Goal: Task Accomplishment & Management: Use online tool/utility

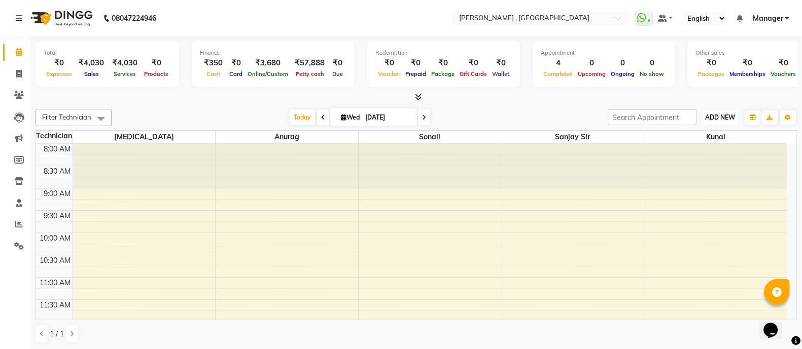
click at [732, 118] on span "ADD NEW" at bounding box center [720, 118] width 30 height 8
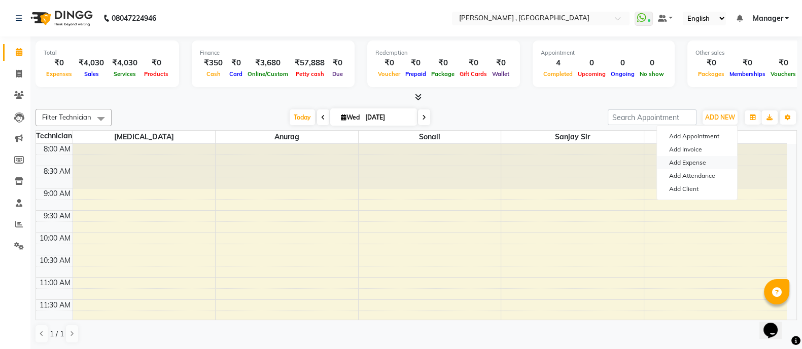
click at [689, 168] on link "Add Expense" at bounding box center [697, 162] width 80 height 13
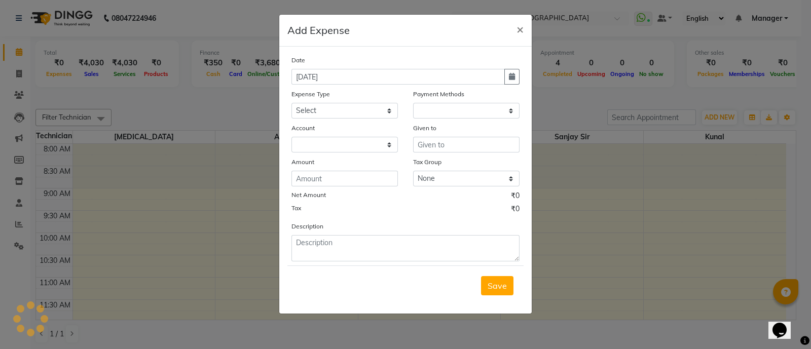
select select "1"
select select "5466"
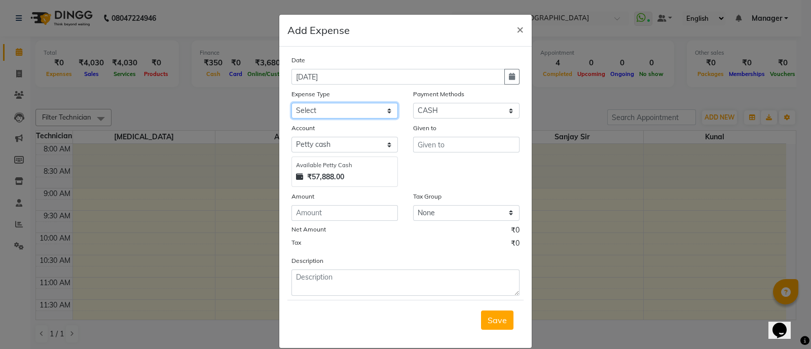
click at [357, 111] on select "Select acetone Advance Salary bank deposite BBMP Beauty products Bed charges BI…" at bounding box center [345, 111] width 106 height 16
select select "18320"
click at [292, 104] on select "Select acetone Advance Salary bank deposite BBMP Beauty products Bed charges BI…" at bounding box center [345, 111] width 106 height 16
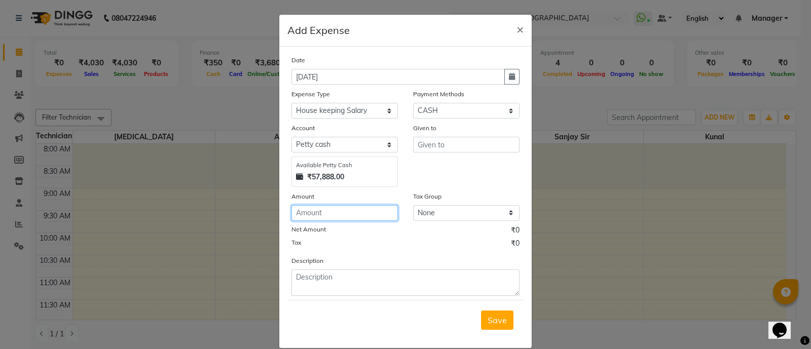
click at [366, 208] on input "number" at bounding box center [345, 213] width 106 height 16
type input "600"
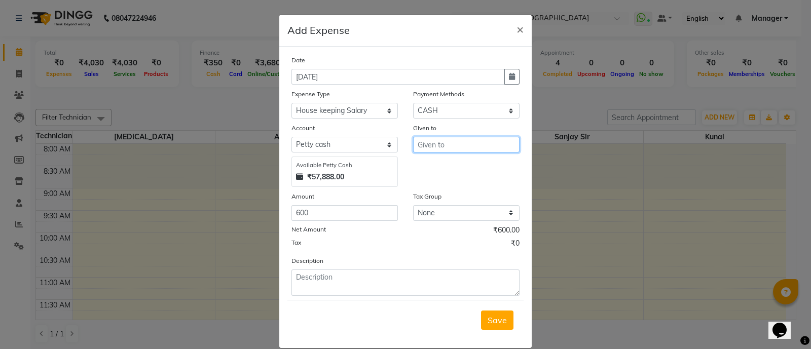
click at [447, 151] on input "text" at bounding box center [466, 145] width 106 height 16
click at [449, 170] on button "[PERSON_NAME]" at bounding box center [464, 167] width 101 height 16
type input "[MEDICAL_DATA]"
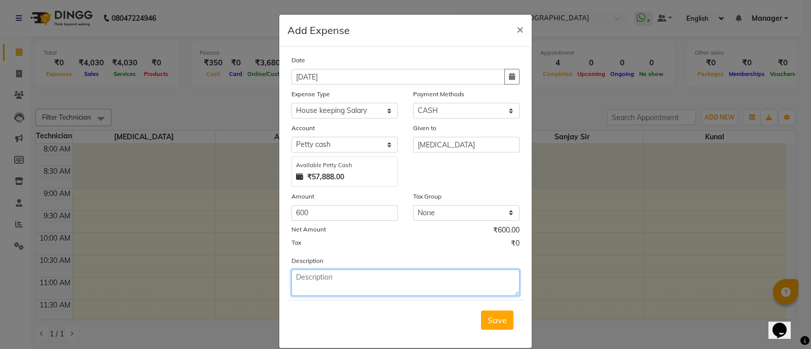
click at [429, 274] on textarea at bounding box center [406, 283] width 228 height 26
type textarea "washroom vli aunty"
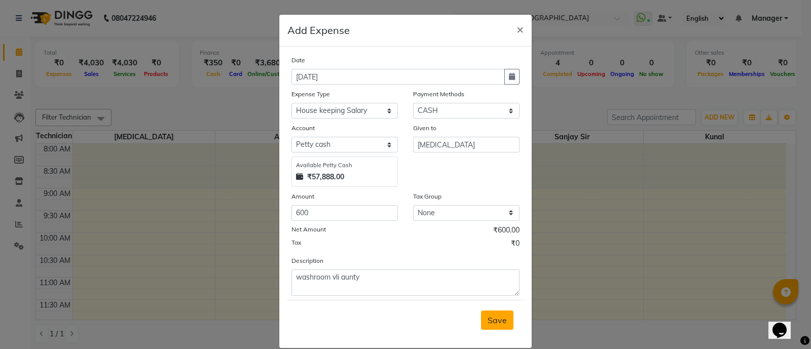
click at [483, 324] on button "Save" at bounding box center [497, 320] width 32 height 19
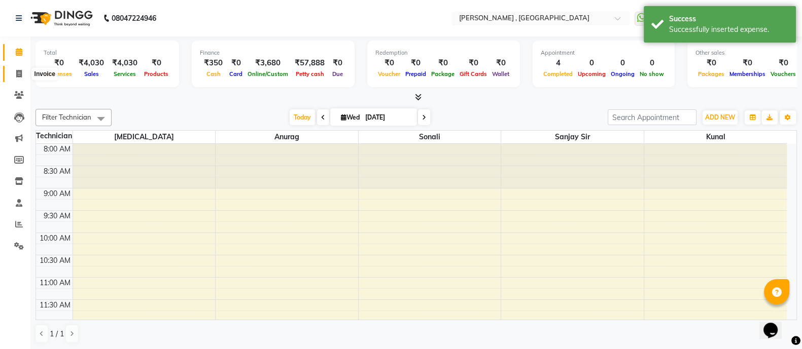
click at [24, 77] on span at bounding box center [19, 74] width 18 height 12
select select "service"
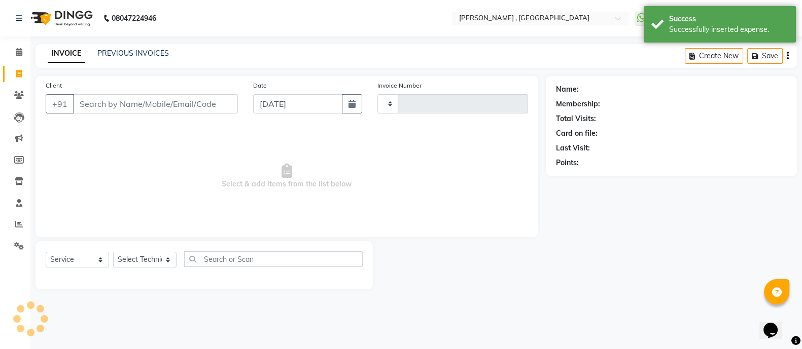
type input "0853"
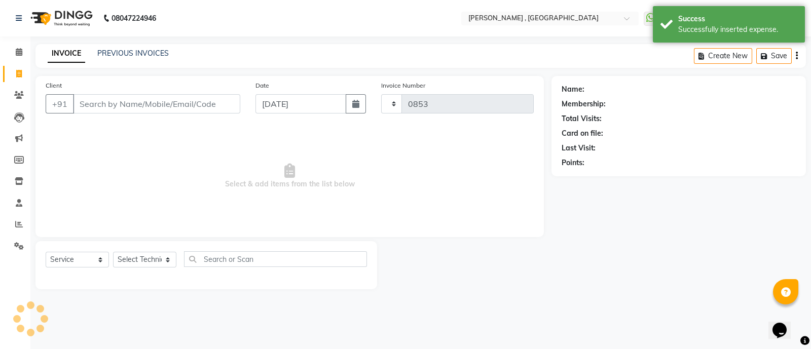
select select "6445"
click at [20, 50] on icon at bounding box center [19, 52] width 7 height 8
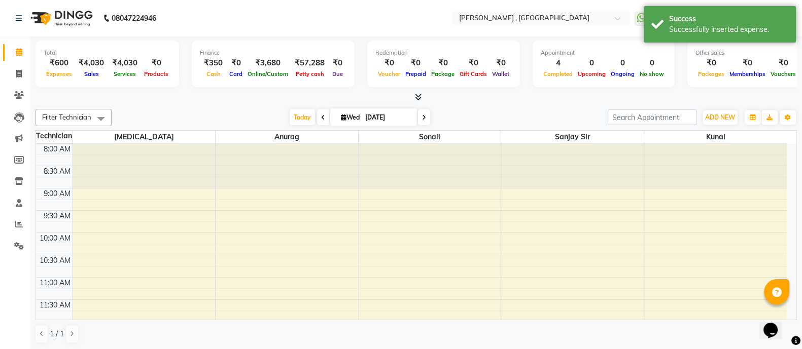
click at [417, 97] on icon at bounding box center [418, 97] width 7 height 8
